Goal: Transaction & Acquisition: Purchase product/service

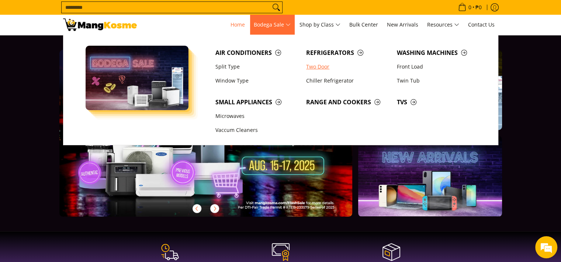
click at [316, 67] on link "Two Door" at bounding box center [347, 67] width 91 height 14
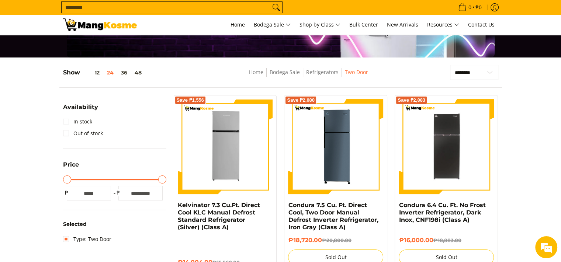
scroll to position [111, 0]
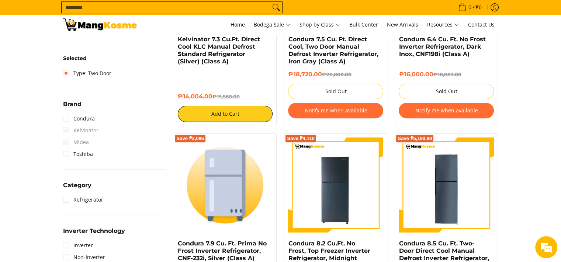
scroll to position [258, 0]
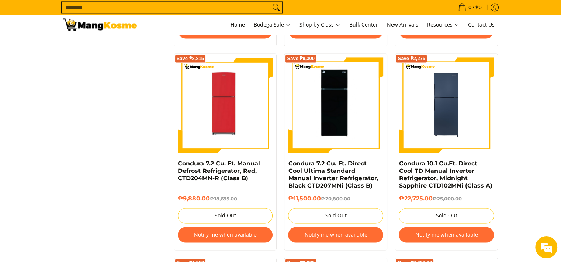
scroll to position [1143, 0]
